Goal: Participate in discussion: Engage in conversation with other users on a specific topic

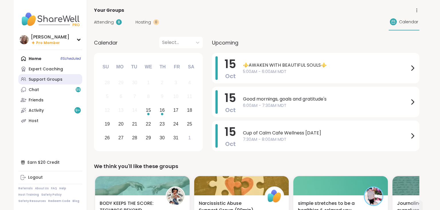
click at [43, 81] on div "Support Groups" at bounding box center [46, 80] width 34 height 6
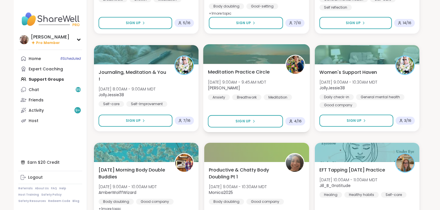
scroll to position [333, 0]
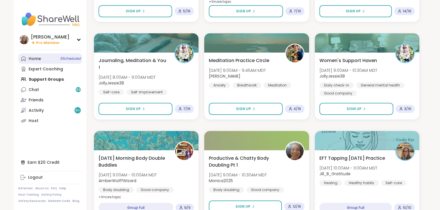
click at [36, 59] on div "Home 8 Scheduled" at bounding box center [35, 59] width 12 height 6
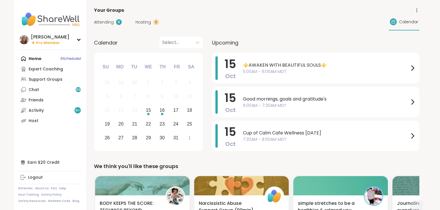
click at [105, 22] on span "Attending" at bounding box center [104, 22] width 20 height 6
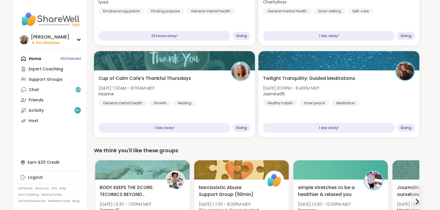
scroll to position [272, 0]
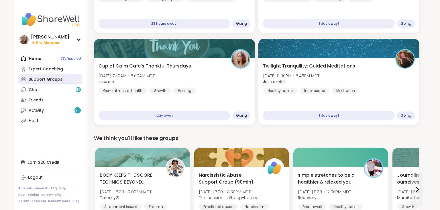
click at [59, 82] on div "Support Groups" at bounding box center [46, 80] width 34 height 6
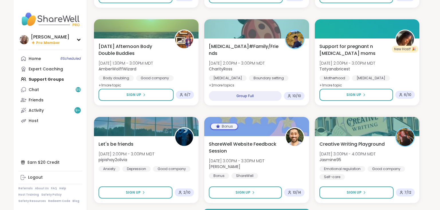
scroll to position [1046, 0]
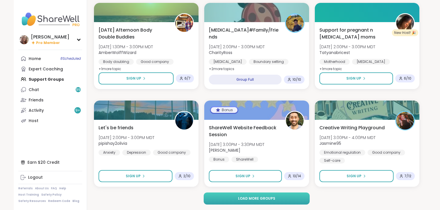
click at [277, 201] on button "Load more groups" at bounding box center [257, 198] width 106 height 12
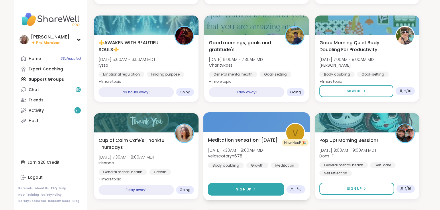
scroll to position [2216, 0]
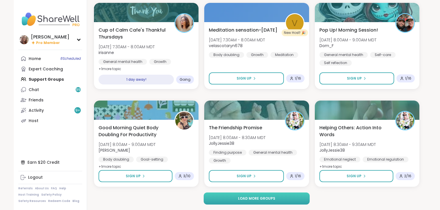
click at [276, 196] on button "Load more groups" at bounding box center [257, 198] width 106 height 12
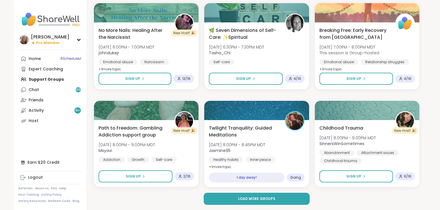
scroll to position [3386, 0]
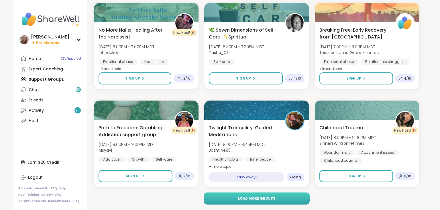
click at [260, 195] on button "Load more groups" at bounding box center [257, 198] width 106 height 12
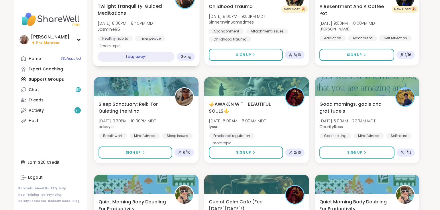
scroll to position [3537, 0]
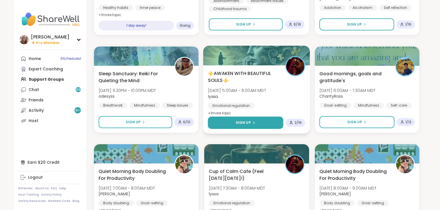
click at [276, 123] on button "Sign Up" at bounding box center [245, 122] width 75 height 12
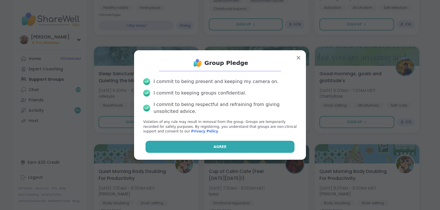
click at [254, 144] on button "Agree" at bounding box center [220, 147] width 149 height 12
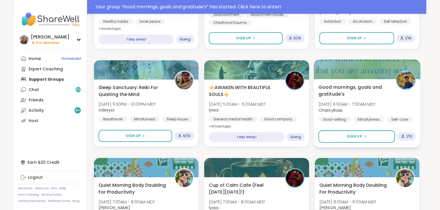
scroll to position [3551, 0]
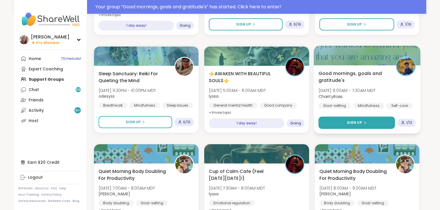
click at [366, 122] on button "Sign Up" at bounding box center [357, 122] width 77 height 12
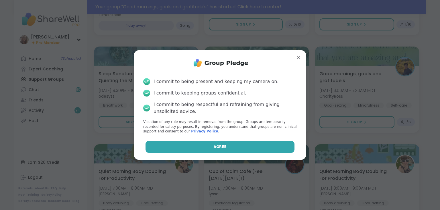
click at [272, 149] on button "Agree" at bounding box center [220, 147] width 149 height 12
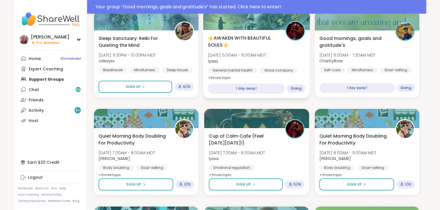
scroll to position [3612, 0]
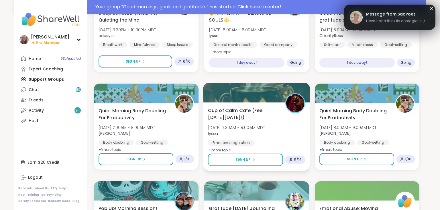
click at [296, 134] on div "Cup of Calm Cafe (Feel Good Friday!) Fri, Oct 17 | 7:30AM - 8:00AM MDT lyssa Em…" at bounding box center [257, 130] width 98 height 47
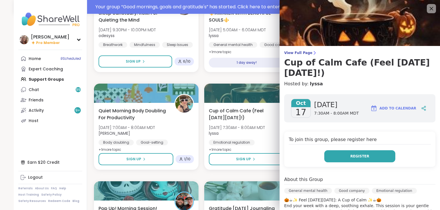
click at [349, 150] on button "Register" at bounding box center [360, 156] width 71 height 12
click at [431, 9] on icon at bounding box center [431, 8] width 7 height 7
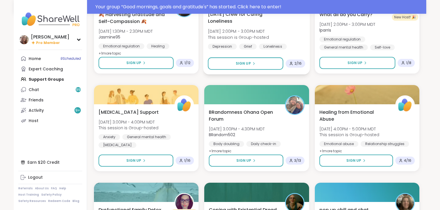
scroll to position [4399, 0]
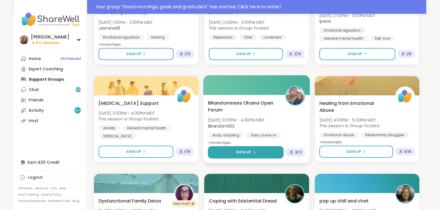
click at [275, 149] on button "Sign Up" at bounding box center [246, 152] width 76 height 12
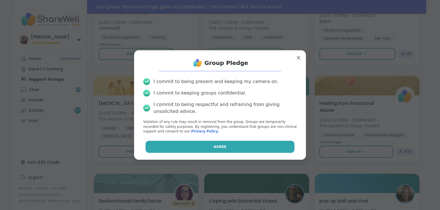
click at [264, 148] on button "Agree" at bounding box center [220, 147] width 149 height 12
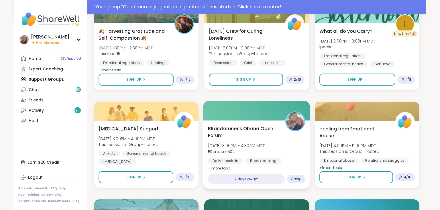
scroll to position [4369, 0]
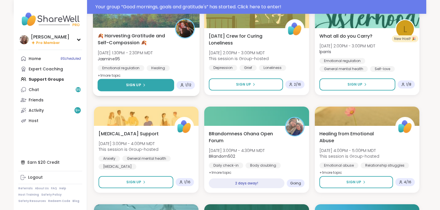
click at [165, 86] on button "Sign Up" at bounding box center [136, 85] width 77 height 12
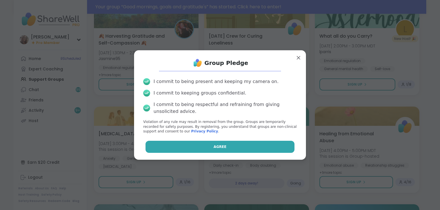
click at [252, 145] on button "Agree" at bounding box center [220, 147] width 149 height 12
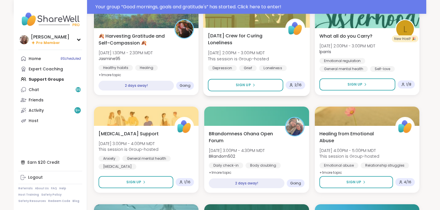
type textarea "*"
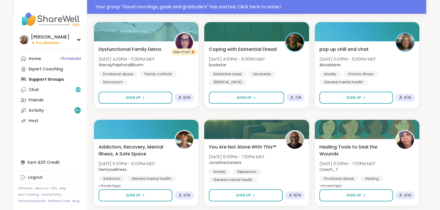
scroll to position [4570, 0]
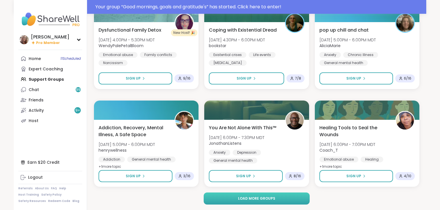
click at [279, 198] on button "Load more groups" at bounding box center [257, 198] width 106 height 12
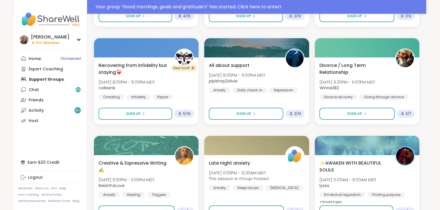
scroll to position [4842, 0]
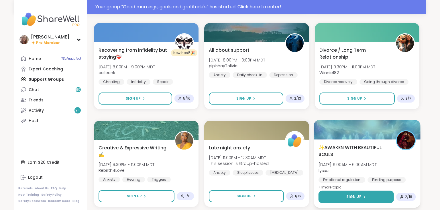
click at [354, 195] on span "Sign Up" at bounding box center [353, 196] width 15 height 5
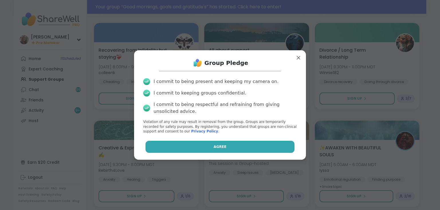
click at [271, 146] on button "Agree" at bounding box center [220, 147] width 149 height 12
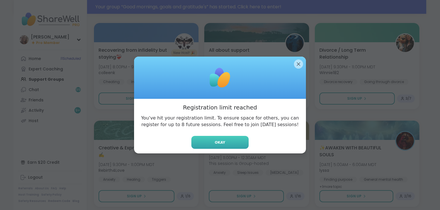
click at [235, 143] on button "Okay" at bounding box center [220, 142] width 57 height 13
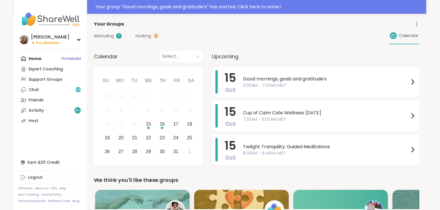
click at [263, 80] on span "Good mornings, goals and gratitude's" at bounding box center [326, 78] width 166 height 7
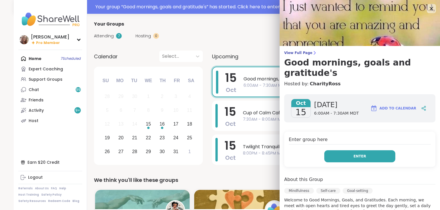
click at [391, 150] on button "Enter" at bounding box center [360, 156] width 71 height 12
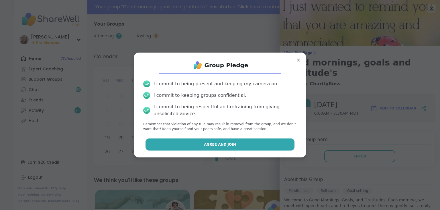
click at [287, 144] on button "Agree and Join" at bounding box center [220, 144] width 149 height 12
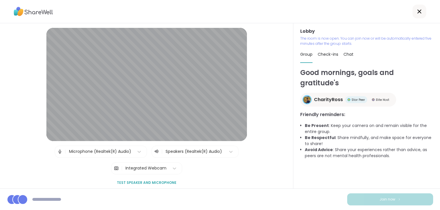
click at [344, 54] on div "Group Check-ins Chat" at bounding box center [367, 54] width 133 height 17
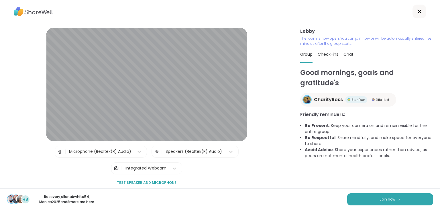
click at [349, 56] on span "Chat" at bounding box center [349, 54] width 10 height 6
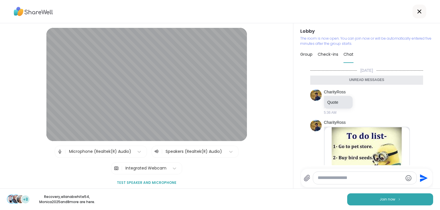
scroll to position [124, 0]
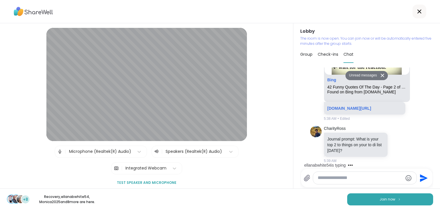
click at [321, 179] on textarea "Type your message" at bounding box center [360, 178] width 85 height 6
type textarea "***"
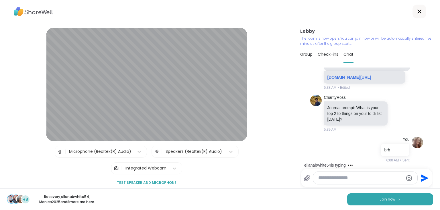
scroll to position [141, 0]
click at [388, 195] on button "Join now" at bounding box center [391, 199] width 86 height 12
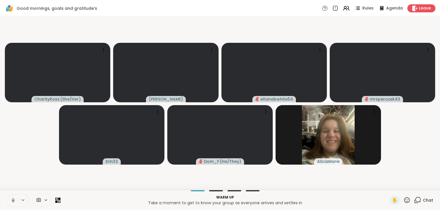
click at [12, 201] on icon at bounding box center [13, 199] width 5 height 5
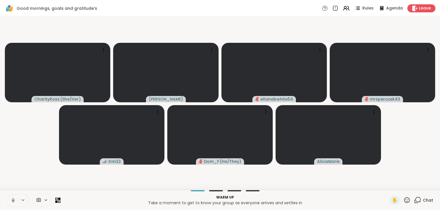
click at [13, 202] on icon at bounding box center [13, 199] width 5 height 5
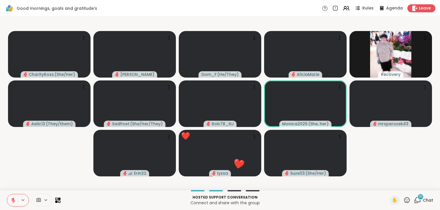
click at [13, 199] on icon at bounding box center [13, 198] width 2 height 2
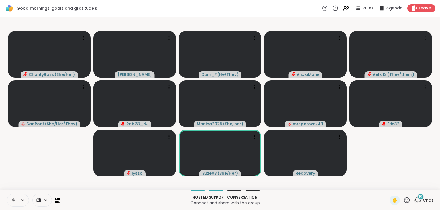
click at [12, 198] on icon at bounding box center [13, 199] width 5 height 5
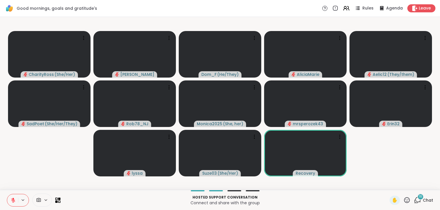
click at [12, 198] on icon at bounding box center [13, 199] width 5 height 5
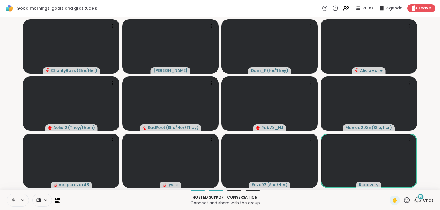
click at [13, 200] on icon at bounding box center [12, 199] width 1 height 3
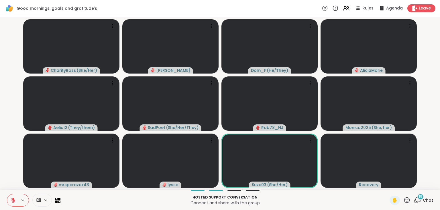
click at [11, 201] on icon at bounding box center [13, 199] width 5 height 5
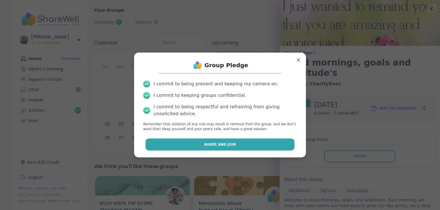
click at [273, 143] on button "Agree and Join" at bounding box center [220, 144] width 149 height 12
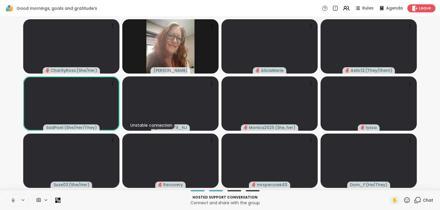
click at [13, 195] on button at bounding box center [12, 200] width 11 height 12
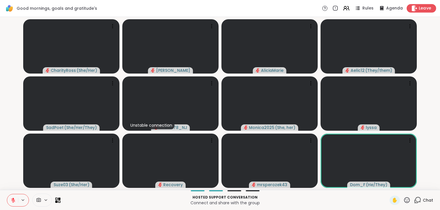
click at [430, 9] on span "Leave" at bounding box center [425, 8] width 13 height 6
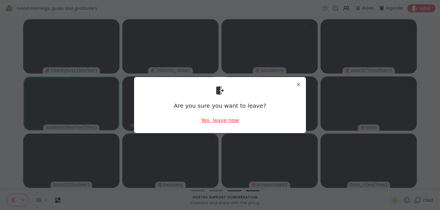
click at [227, 119] on div "Yes, leave now" at bounding box center [220, 119] width 38 height 7
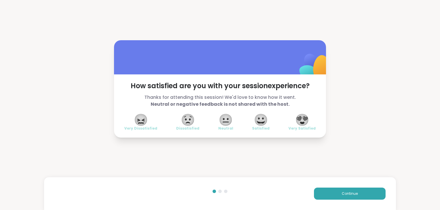
click at [303, 118] on span "😍" at bounding box center [302, 119] width 14 height 10
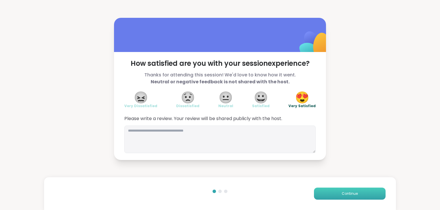
click at [353, 190] on button "Continue" at bounding box center [350, 193] width 72 height 12
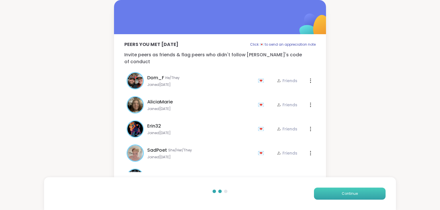
click at [353, 190] on button "Continue" at bounding box center [350, 193] width 72 height 12
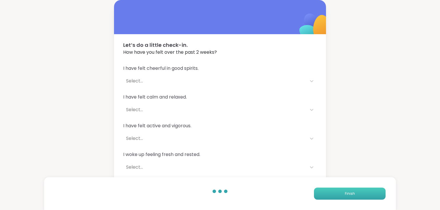
click at [353, 190] on button "Finish" at bounding box center [350, 193] width 72 height 12
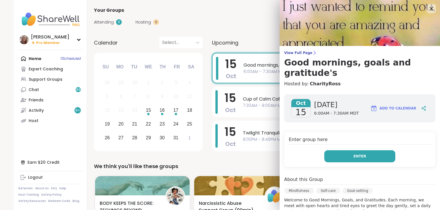
click at [376, 150] on button "Enter" at bounding box center [360, 156] width 71 height 12
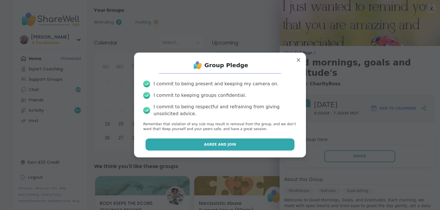
click at [260, 146] on button "Agree and Join" at bounding box center [220, 144] width 149 height 12
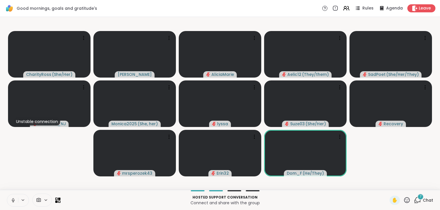
click at [11, 199] on icon at bounding box center [13, 199] width 5 height 5
click at [423, 200] on div "7 Chat" at bounding box center [423, 199] width 19 height 9
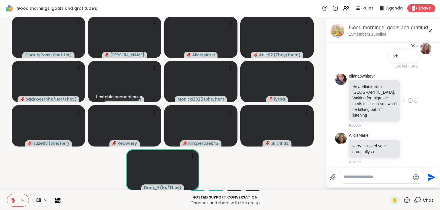
scroll to position [223, 0]
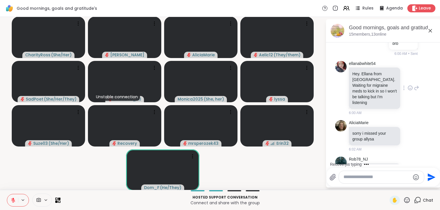
click at [409, 86] on icon at bounding box center [411, 88] width 4 height 4
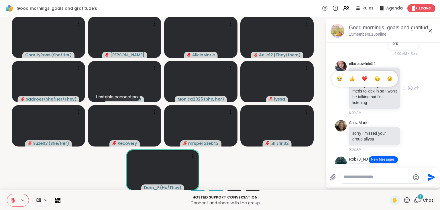
click at [361, 75] on button "Select Reaction: Heart" at bounding box center [364, 78] width 11 height 11
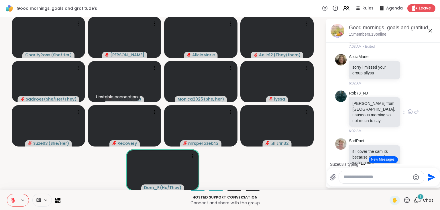
scroll to position [334, 0]
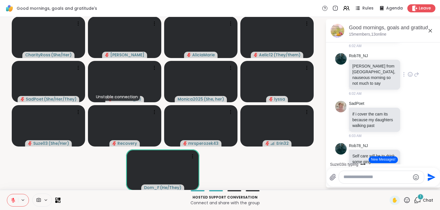
click at [410, 72] on icon at bounding box center [411, 74] width 4 height 4
click at [366, 63] on div "Select Reaction: Heart" at bounding box center [364, 65] width 5 height 5
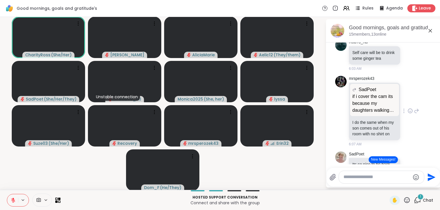
scroll to position [483, 0]
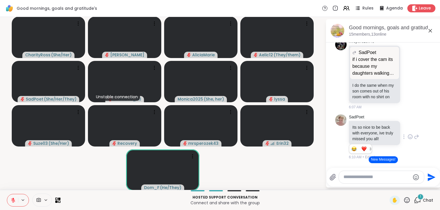
click at [412, 134] on icon at bounding box center [410, 137] width 5 height 6
click at [364, 125] on div "Select Reaction: Heart" at bounding box center [364, 127] width 5 height 5
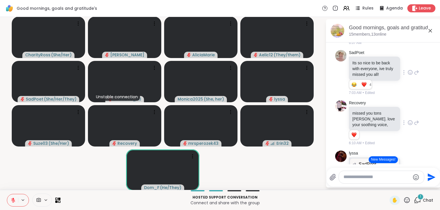
scroll to position [557, 0]
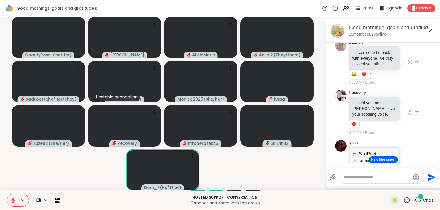
click at [408, 109] on icon at bounding box center [410, 112] width 5 height 6
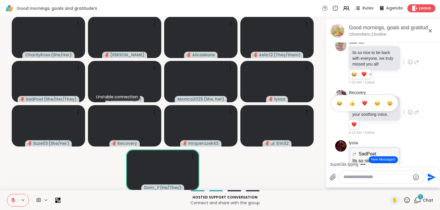
click at [366, 100] on div "Select Reaction: Heart" at bounding box center [364, 102] width 5 height 5
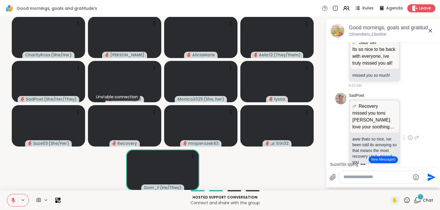
scroll to position [706, 0]
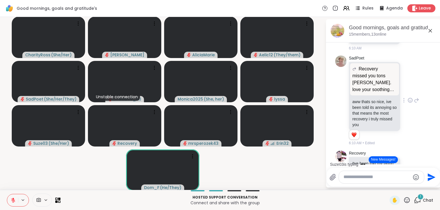
click at [411, 97] on icon at bounding box center [410, 100] width 5 height 6
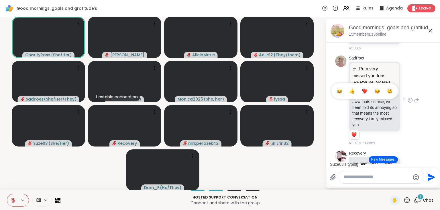
click at [369, 85] on button "Select Reaction: Heart" at bounding box center [364, 90] width 11 height 11
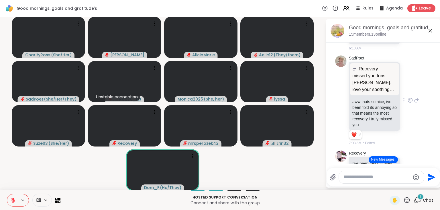
click at [418, 98] on icon at bounding box center [417, 100] width 4 height 4
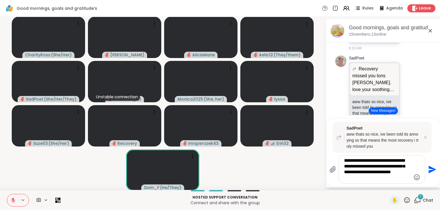
type textarea "**********"
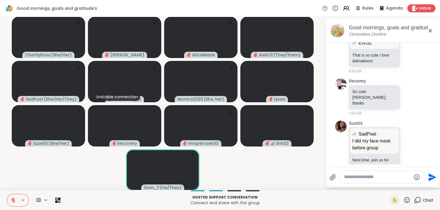
scroll to position [1898, 0]
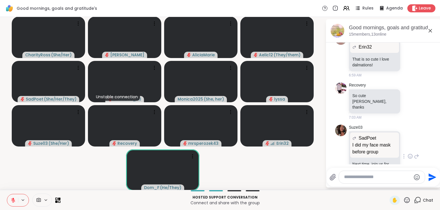
click at [412, 153] on icon at bounding box center [410, 156] width 5 height 6
click at [366, 144] on div "Select Reaction: Heart" at bounding box center [364, 146] width 5 height 5
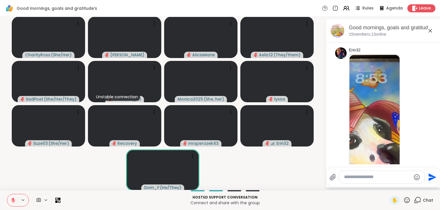
scroll to position [1600, 0]
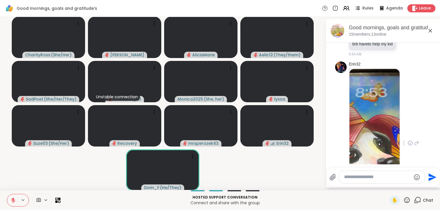
click at [411, 140] on icon at bounding box center [410, 143] width 5 height 6
click at [414, 128] on button "Select Reaction: Heart" at bounding box center [410, 133] width 11 height 11
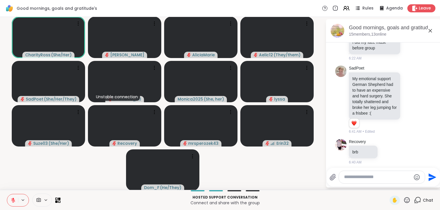
scroll to position [1377, 0]
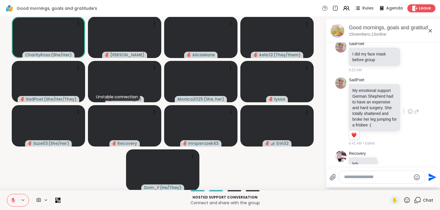
click at [411, 108] on icon at bounding box center [410, 111] width 5 height 6
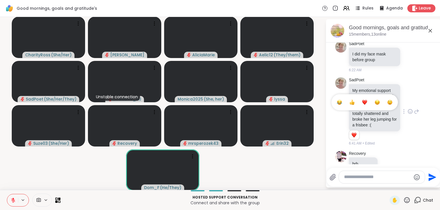
click at [366, 100] on div "Select Reaction: Heart" at bounding box center [364, 102] width 5 height 5
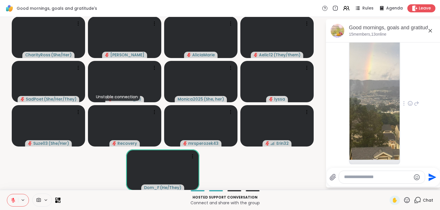
scroll to position [1154, 0]
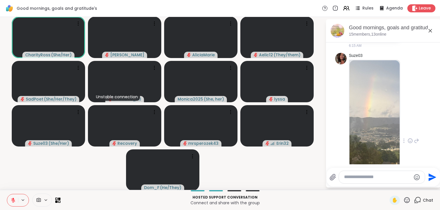
click at [410, 138] on icon at bounding box center [410, 141] width 5 height 6
click at [412, 129] on div "Select Reaction: Heart" at bounding box center [410, 131] width 5 height 5
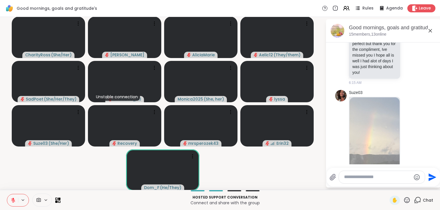
scroll to position [1006, 0]
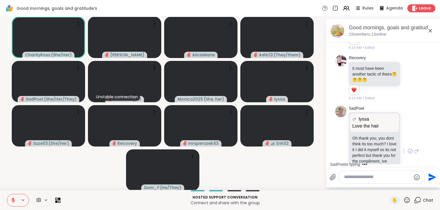
click at [410, 149] on icon at bounding box center [411, 151] width 4 height 4
click at [364, 139] on span "Select Reaction: Heart" at bounding box center [364, 142] width 5 height 6
click at [12, 199] on icon at bounding box center [13, 199] width 5 height 5
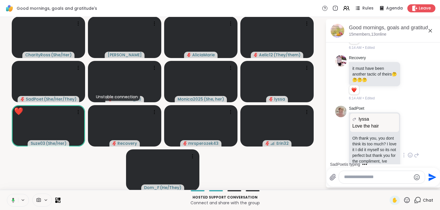
click at [12, 199] on icon at bounding box center [12, 199] width 5 height 5
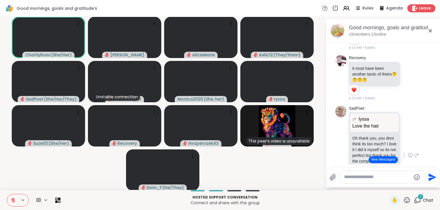
click at [12, 198] on icon at bounding box center [13, 199] width 5 height 5
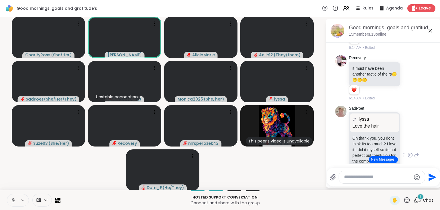
click at [9, 199] on button at bounding box center [12, 200] width 11 height 12
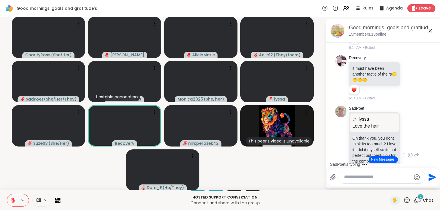
click at [13, 199] on icon at bounding box center [13, 198] width 2 height 2
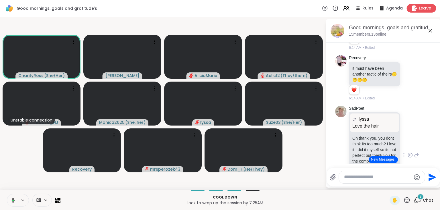
click at [424, 11] on span "Leave" at bounding box center [425, 8] width 13 height 6
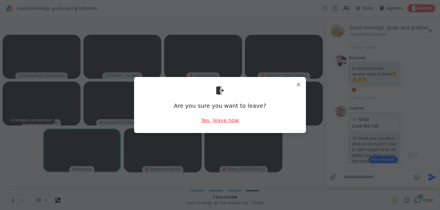
click at [229, 119] on div "Yes, leave now" at bounding box center [220, 119] width 38 height 7
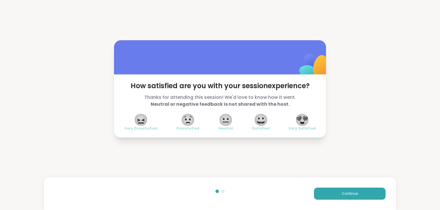
click at [309, 122] on span "😍" at bounding box center [302, 119] width 14 height 10
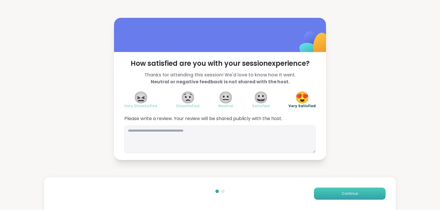
click at [348, 190] on button "Continue" at bounding box center [350, 193] width 72 height 12
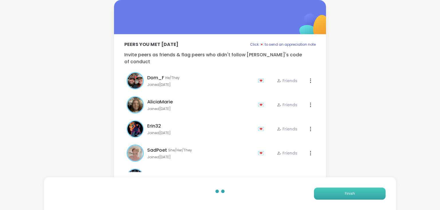
click at [348, 190] on button "Finish" at bounding box center [350, 193] width 72 height 12
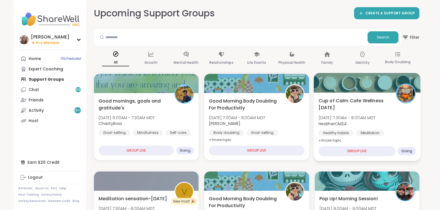
click at [409, 104] on div "Cup of Calm Cafe Wellness [DATE] [DATE] 7:30AM - 8:00AM MDT HeatherCM24 Healthy…" at bounding box center [368, 120] width 98 height 47
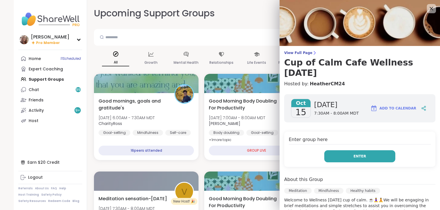
click at [366, 156] on button "Enter" at bounding box center [360, 156] width 71 height 12
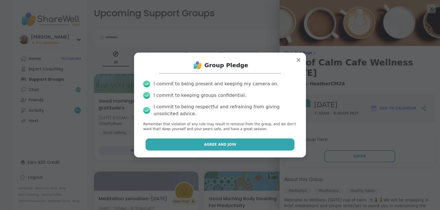
click at [244, 146] on button "Agree and Join" at bounding box center [220, 144] width 149 height 12
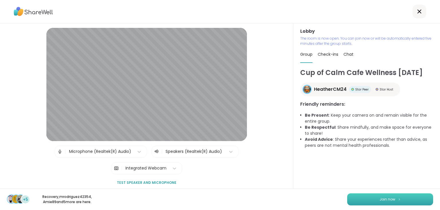
click at [386, 196] on button "Join now" at bounding box center [391, 199] width 86 height 12
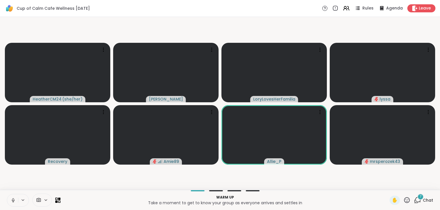
click at [13, 198] on icon at bounding box center [12, 199] width 1 height 3
click at [14, 200] on icon at bounding box center [13, 200] width 4 height 4
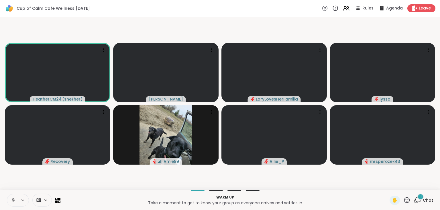
click at [12, 199] on icon at bounding box center [12, 199] width 1 height 3
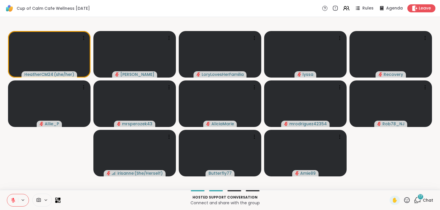
click at [425, 202] on span "Chat" at bounding box center [428, 200] width 10 height 6
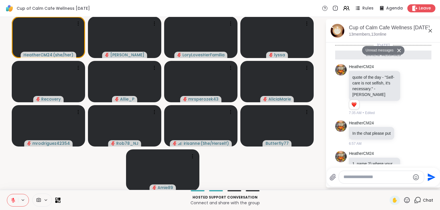
scroll to position [602, 0]
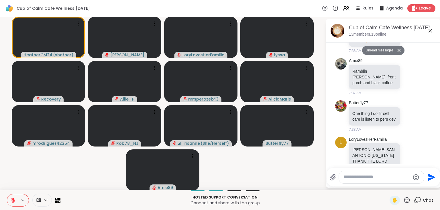
click at [372, 176] on textarea "Type your message" at bounding box center [377, 177] width 67 height 6
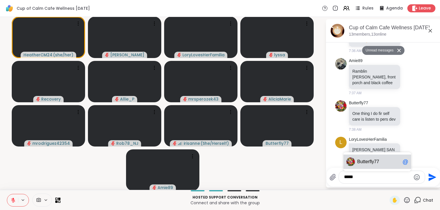
click at [372, 163] on span "erfly77" at bounding box center [373, 162] width 14 height 6
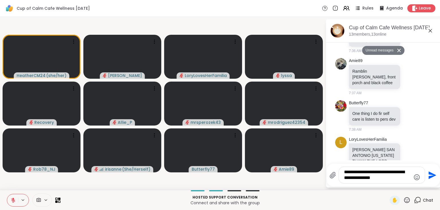
type textarea "**********"
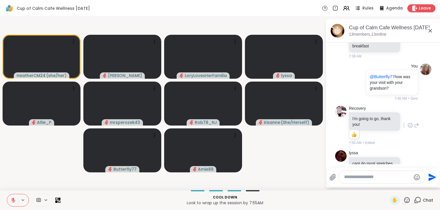
scroll to position [806, 0]
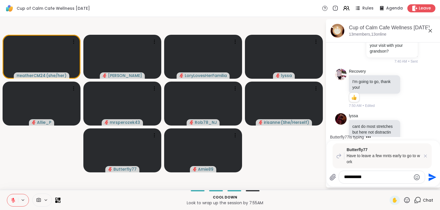
scroll to position [896, 0]
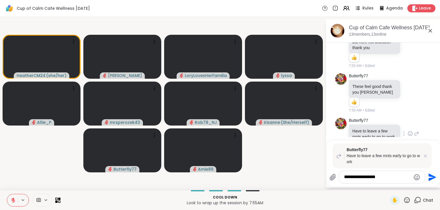
type textarea "**********"
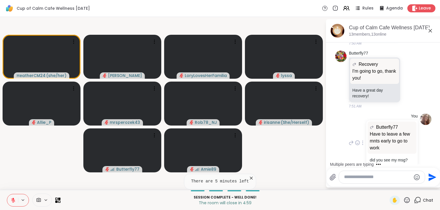
scroll to position [1038, 0]
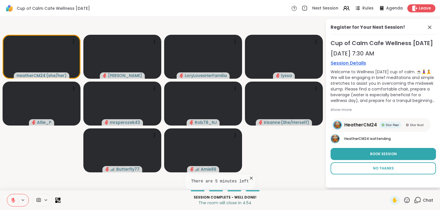
click at [388, 174] on button "No Thanks" at bounding box center [384, 168] width 106 height 12
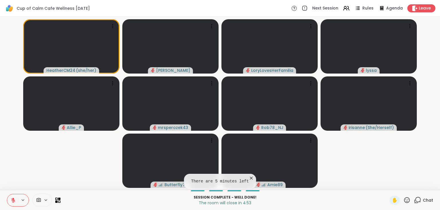
click at [421, 202] on icon at bounding box center [417, 199] width 7 height 7
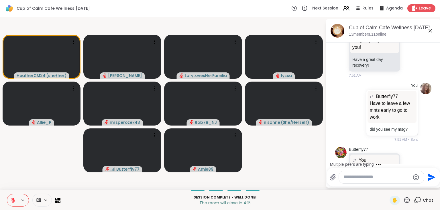
click at [11, 196] on button at bounding box center [12, 200] width 11 height 12
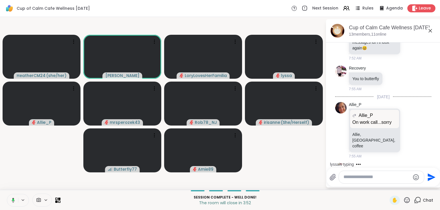
scroll to position [1222, 0]
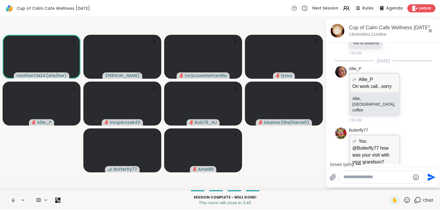
click at [410, 168] on icon at bounding box center [410, 171] width 5 height 6
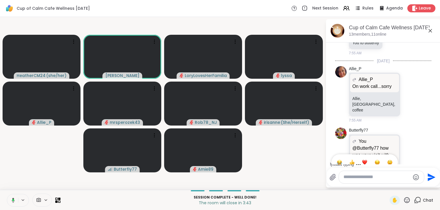
click at [365, 159] on div "Select Reaction: Heart" at bounding box center [364, 161] width 5 height 5
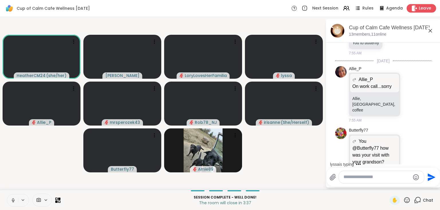
click at [425, 9] on span "Leave" at bounding box center [425, 8] width 13 height 6
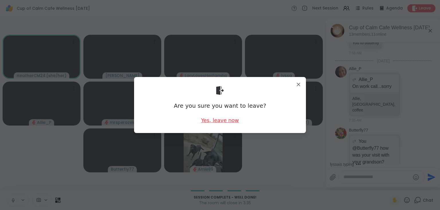
click at [222, 119] on div "Yes, leave now" at bounding box center [220, 119] width 38 height 7
